Goal: Information Seeking & Learning: Check status

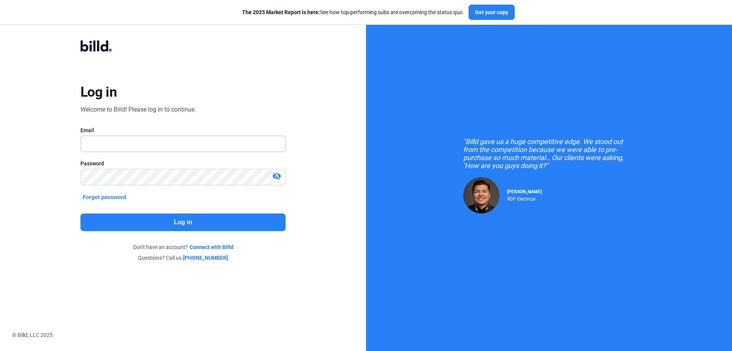
type input "[PERSON_NAME][EMAIL_ADDRESS][DOMAIN_NAME]"
click at [156, 222] on button "Log in" at bounding box center [182, 222] width 205 height 18
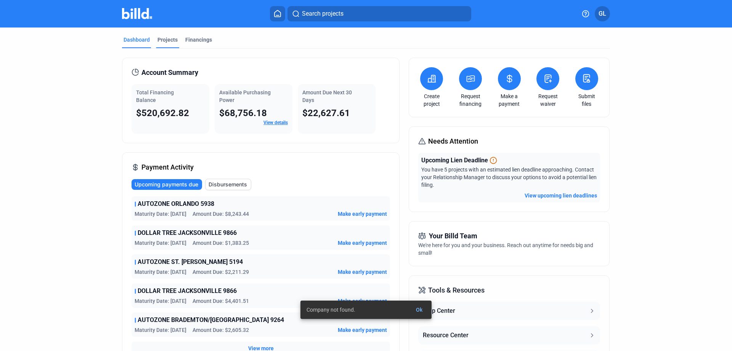
click at [164, 39] on div "Projects" at bounding box center [168, 40] width 20 height 8
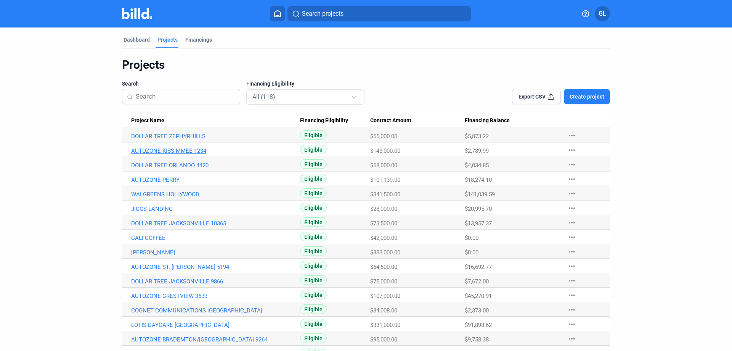
click at [174, 148] on link "AUTOZONE KISSIMMEE 1234" at bounding box center [215, 150] width 169 height 7
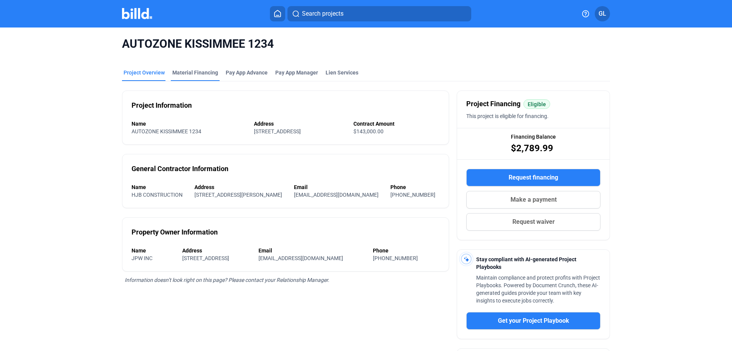
click at [202, 75] on div "Material Financing" at bounding box center [195, 73] width 46 height 8
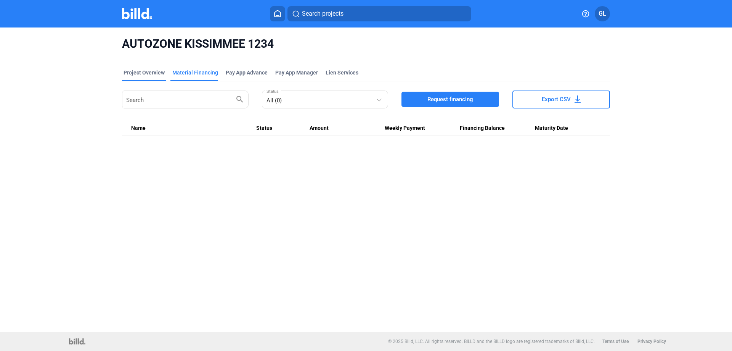
click at [139, 73] on div "Project Overview" at bounding box center [144, 73] width 41 height 8
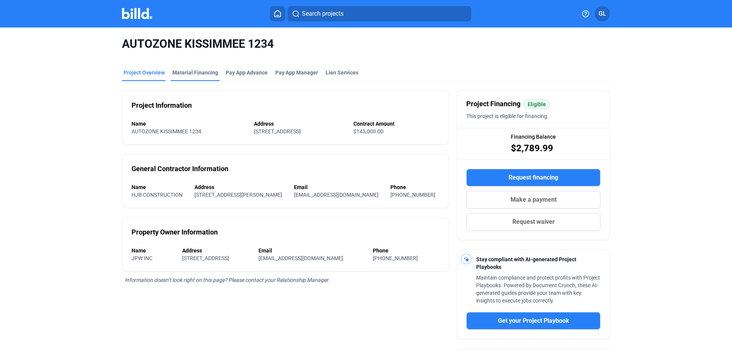
click at [193, 70] on div "Material Financing" at bounding box center [195, 73] width 46 height 8
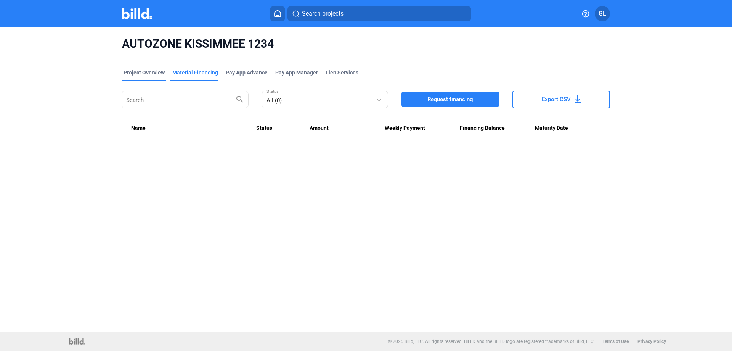
drag, startPoint x: 146, startPoint y: 71, endPoint x: 152, endPoint y: 77, distance: 7.8
click at [146, 71] on div "Project Overview" at bounding box center [144, 73] width 41 height 8
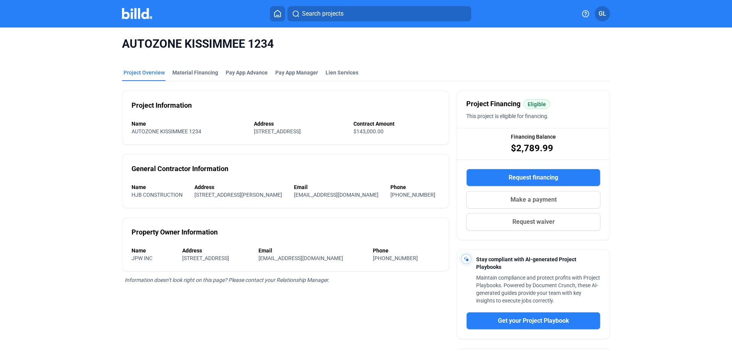
click at [127, 16] on img at bounding box center [137, 13] width 30 height 11
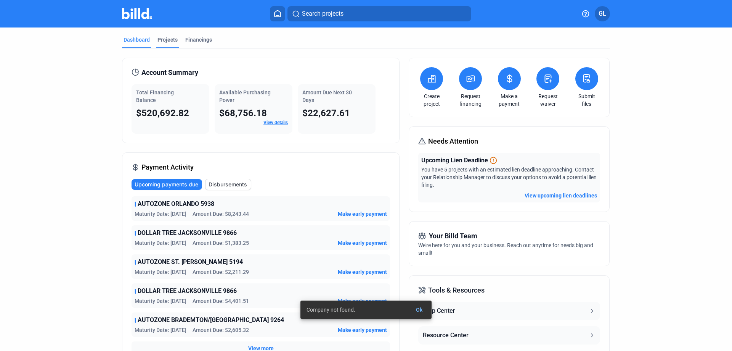
click at [163, 39] on div "Projects" at bounding box center [168, 40] width 20 height 8
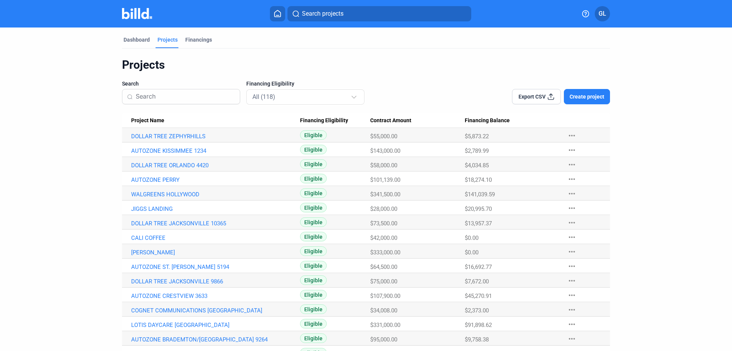
click at [170, 96] on input at bounding box center [186, 97] width 100 height 16
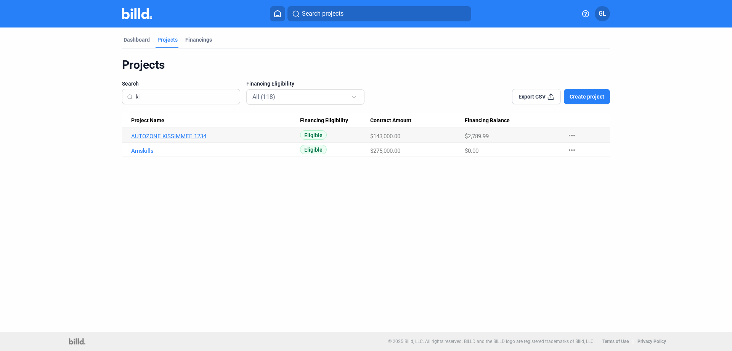
type input "ki"
click at [193, 133] on link "AUTOZONE KISSIMMEE 1234" at bounding box center [215, 136] width 169 height 7
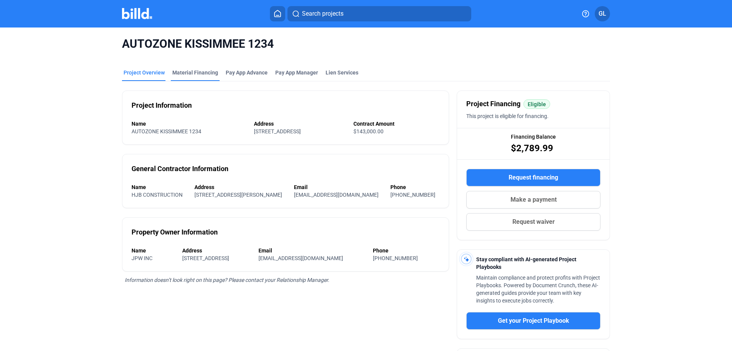
click at [189, 72] on div "Material Financing" at bounding box center [195, 73] width 46 height 8
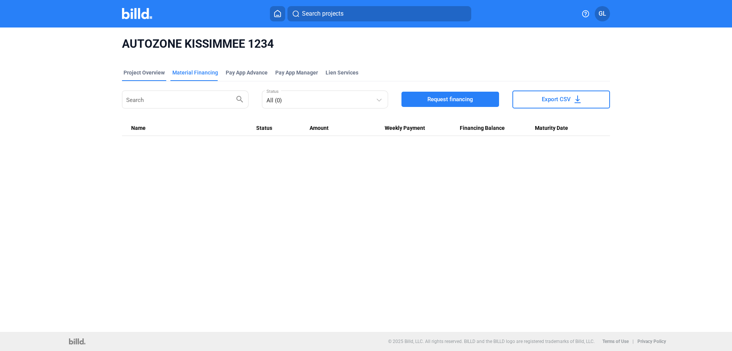
click at [146, 74] on div "Project Overview" at bounding box center [144, 73] width 41 height 8
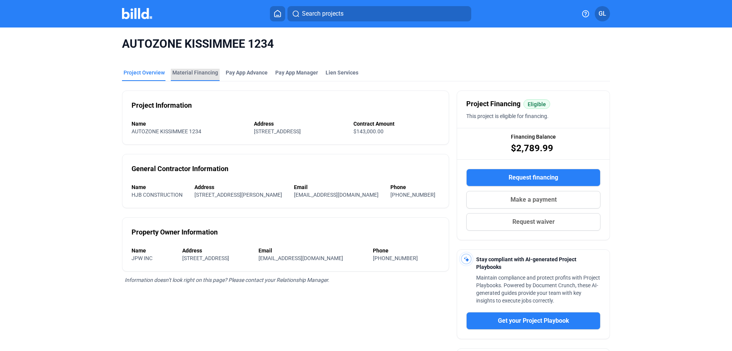
click at [195, 70] on div "Material Financing" at bounding box center [195, 73] width 46 height 8
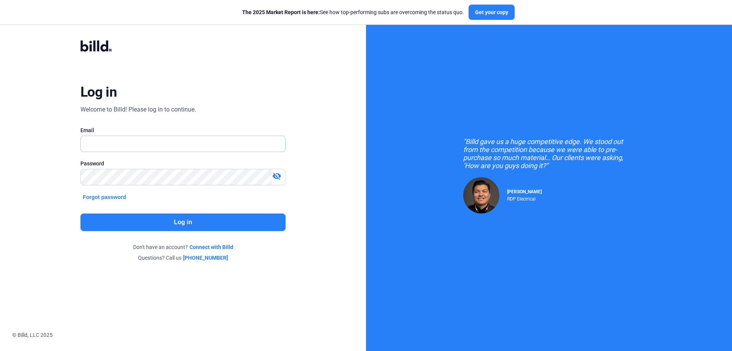
type input "[PERSON_NAME][EMAIL_ADDRESS][DOMAIN_NAME]"
click at [173, 217] on button "Log in" at bounding box center [182, 222] width 205 height 18
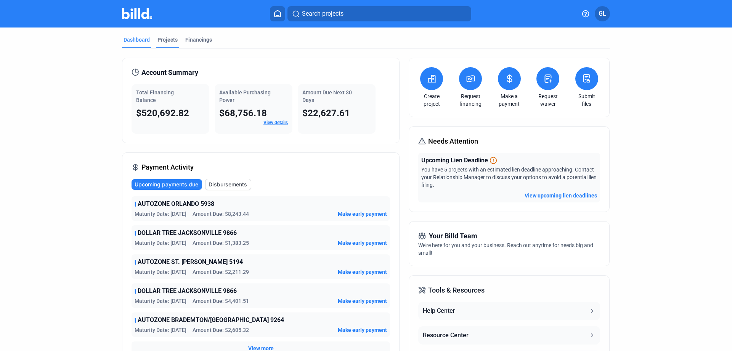
click at [163, 37] on div "Projects" at bounding box center [168, 40] width 20 height 8
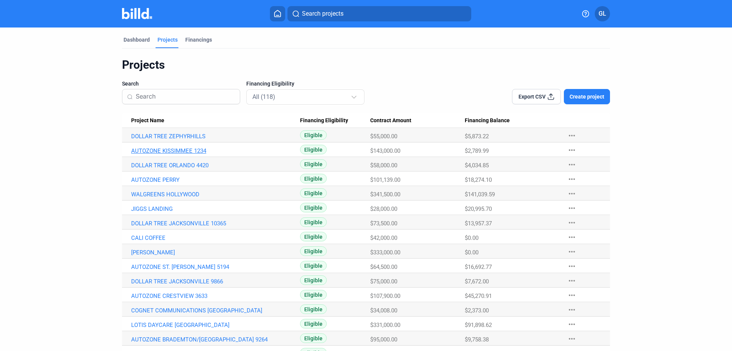
click at [178, 150] on link "AUTOZONE KISSIMMEE 1234" at bounding box center [215, 150] width 169 height 7
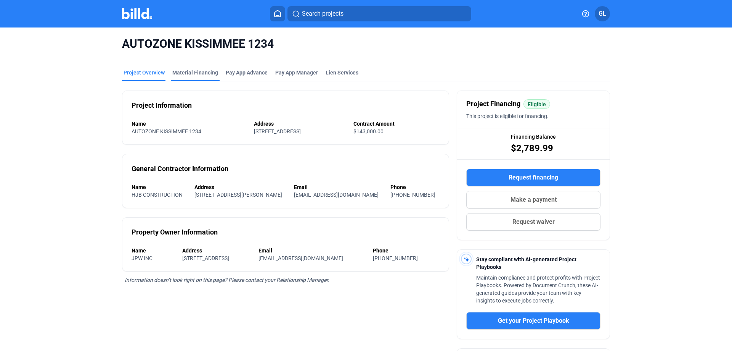
click at [193, 73] on div "Material Financing" at bounding box center [195, 73] width 46 height 8
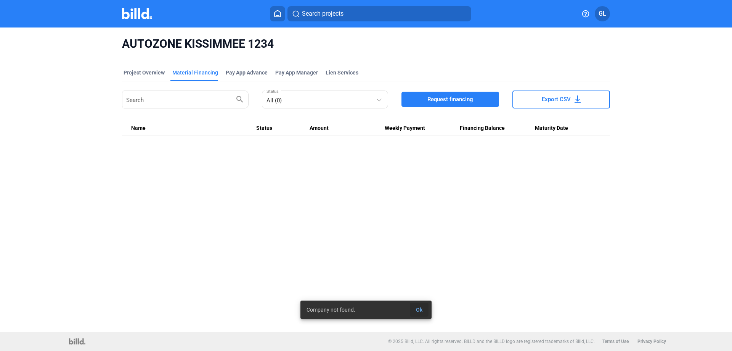
click at [421, 308] on span "Ok" at bounding box center [419, 309] width 6 height 6
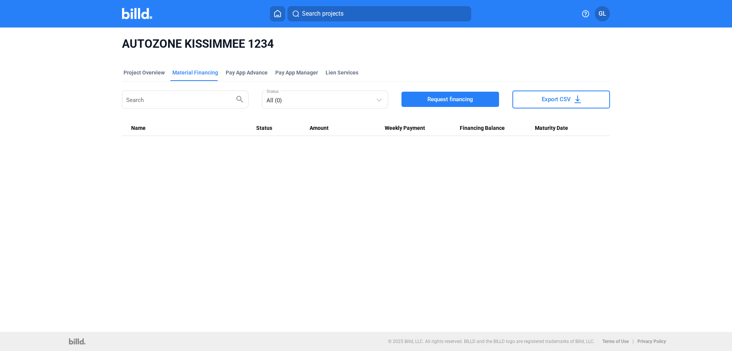
click at [151, 68] on mat-tab-group "Project Overview Material Financing Pay App Advance Pay App Manager Lien Servic…" at bounding box center [366, 98] width 488 height 76
click at [154, 71] on div "Project Overview" at bounding box center [144, 73] width 41 height 8
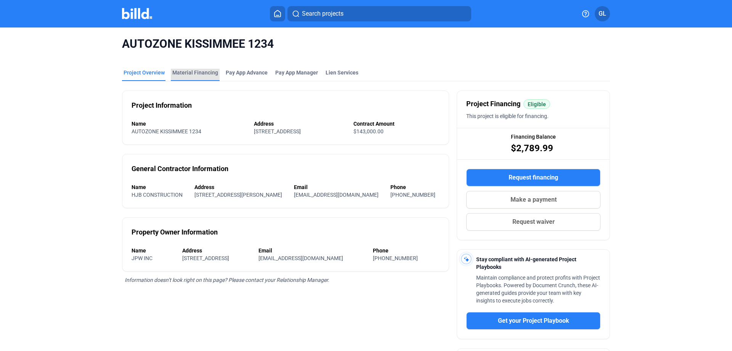
click at [192, 74] on div "Material Financing" at bounding box center [195, 73] width 46 height 8
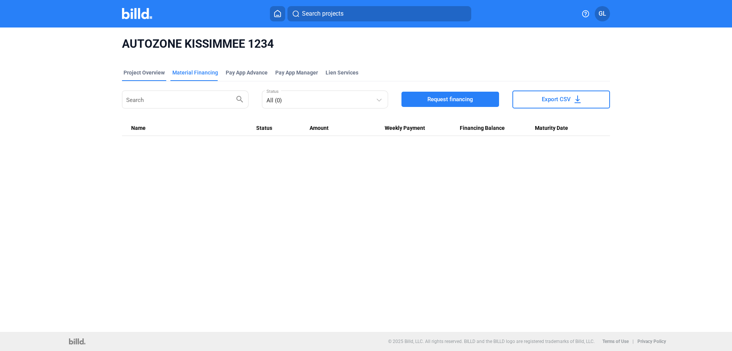
click at [148, 70] on div "Project Overview" at bounding box center [144, 73] width 41 height 8
